Goal: Information Seeking & Learning: Learn about a topic

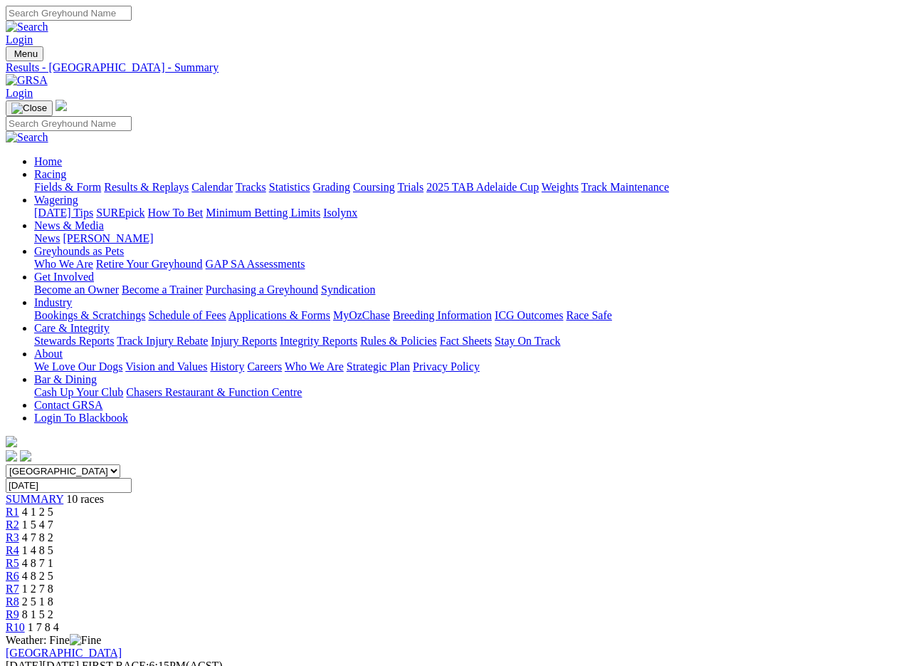
click at [48, 74] on img at bounding box center [27, 80] width 42 height 13
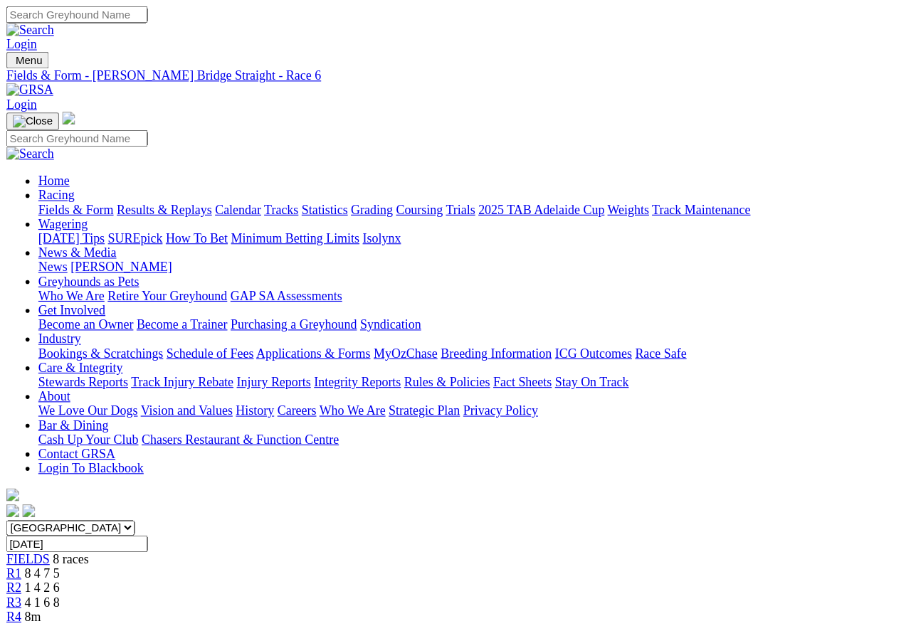
scroll to position [26, 0]
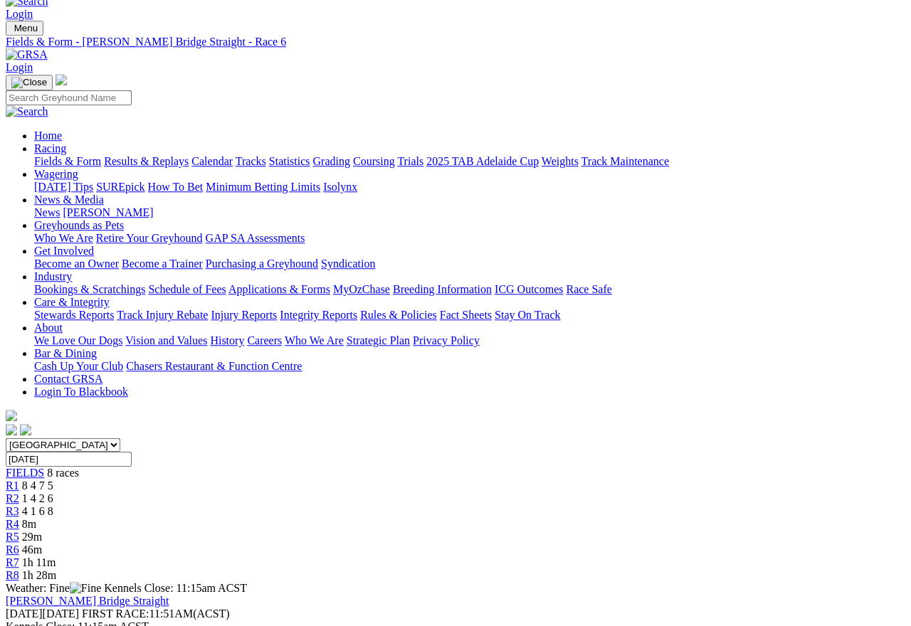
click at [56, 155] on link "Fields & Form" at bounding box center [67, 161] width 67 height 12
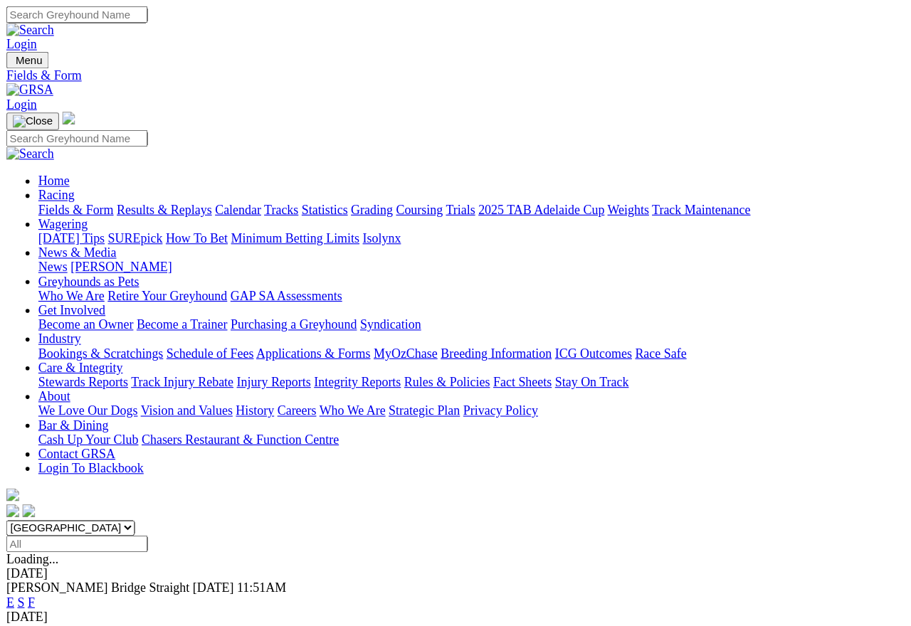
scroll to position [11, 0]
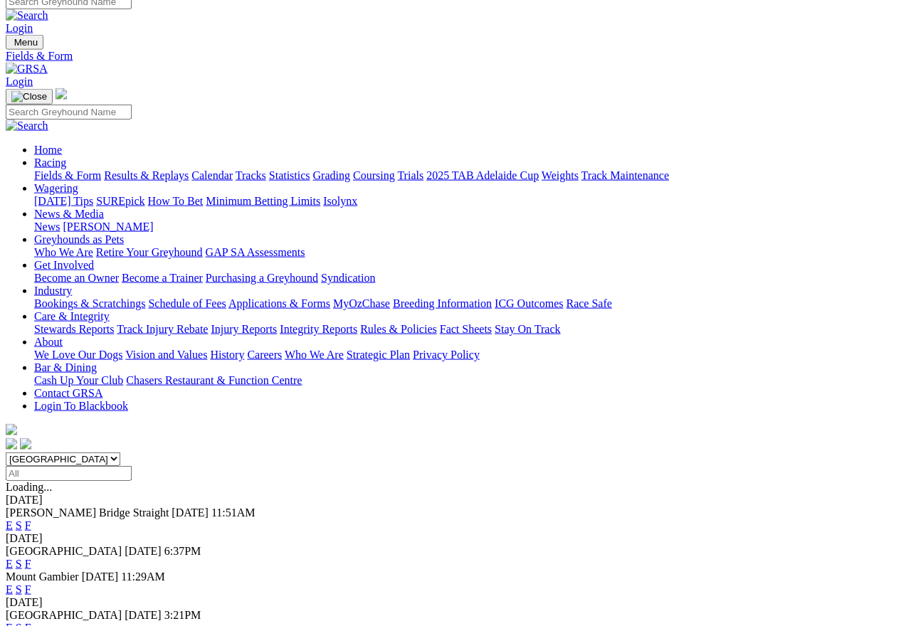
click at [31, 520] on link "F" at bounding box center [28, 526] width 6 height 12
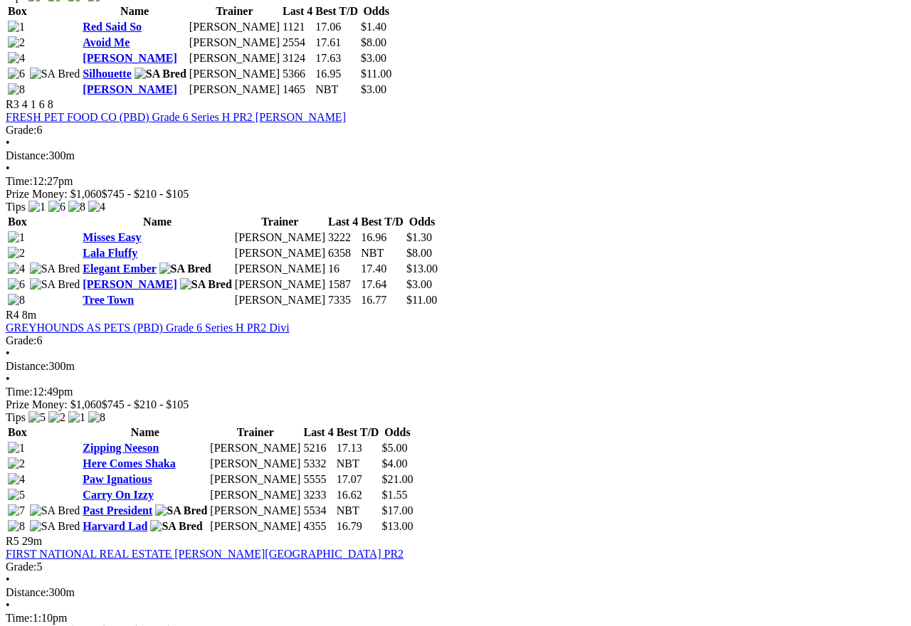
scroll to position [1043, 0]
